Goal: Information Seeking & Learning: Learn about a topic

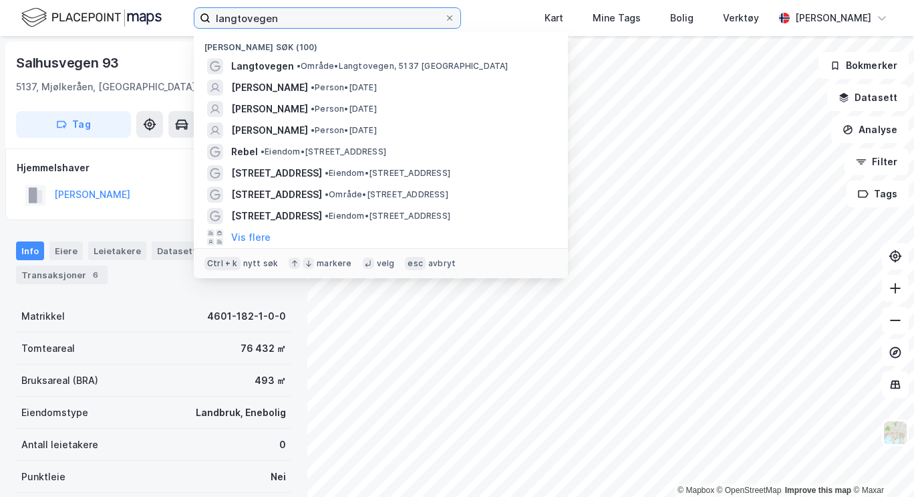
click at [291, 12] on input "langtovegen" at bounding box center [328, 18] width 234 height 20
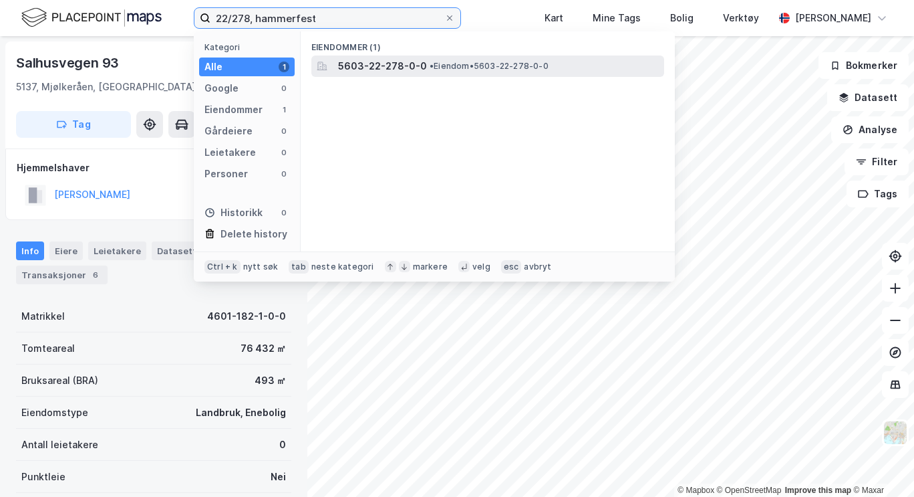
type input "22/278, hammerfest"
click at [409, 63] on span "5603-22-278-0-0" at bounding box center [382, 66] width 89 height 16
